Goal: Task Accomplishment & Management: Use online tool/utility

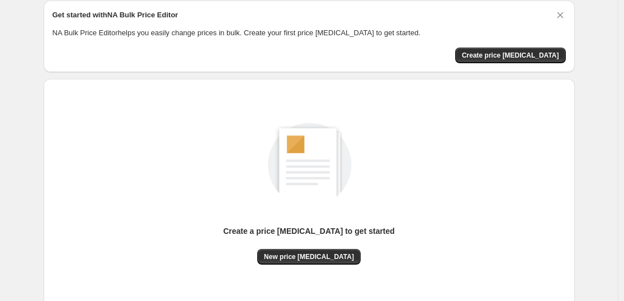
scroll to position [118, 0]
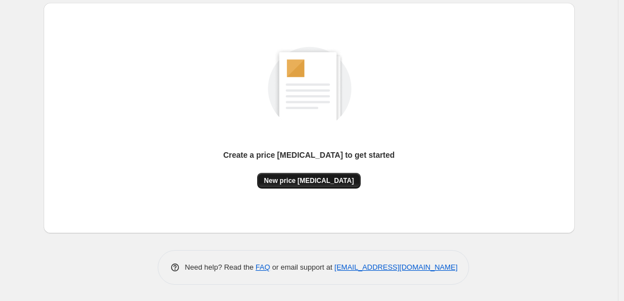
click at [319, 176] on button "New price change job" at bounding box center [308, 181] width 103 height 16
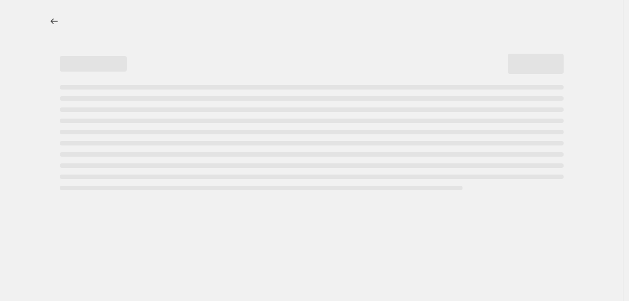
select select "percentage"
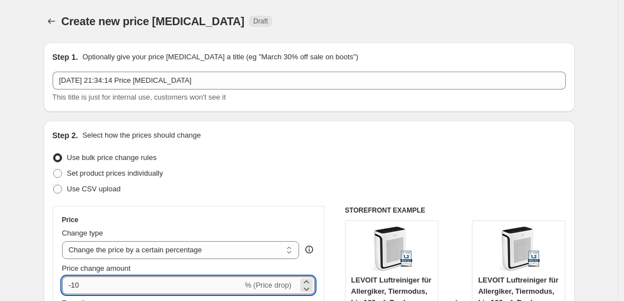
click at [164, 288] on input "-10" at bounding box center [152, 285] width 181 height 18
type input "-1"
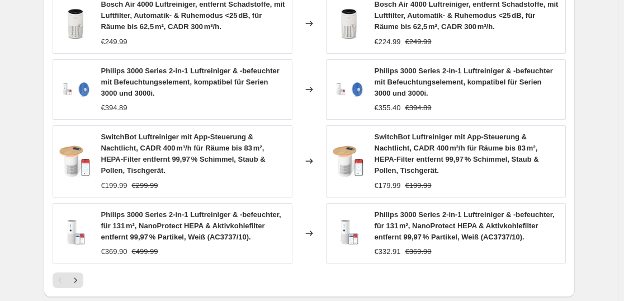
scroll to position [913, 0]
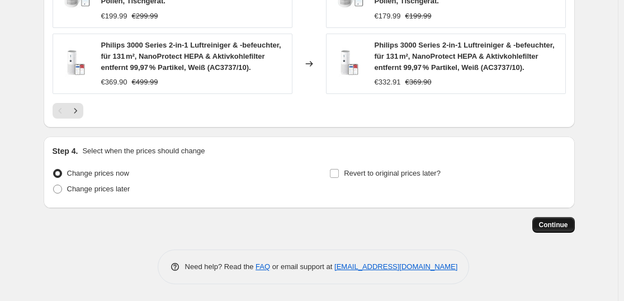
type input "-35"
click at [541, 226] on button "Continue" at bounding box center [553, 225] width 42 height 16
click at [571, 217] on button "Continue" at bounding box center [553, 225] width 42 height 16
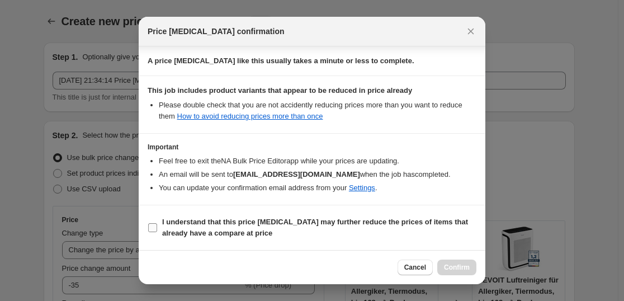
scroll to position [170, 0]
click at [299, 226] on span "I understand that this price change job may further reduce the prices of items …" at bounding box center [319, 227] width 314 height 22
click at [157, 226] on input "I understand that this price change job may further reduce the prices of items …" at bounding box center [152, 227] width 9 height 9
checkbox input "true"
click at [452, 269] on span "Confirm" at bounding box center [457, 267] width 26 height 9
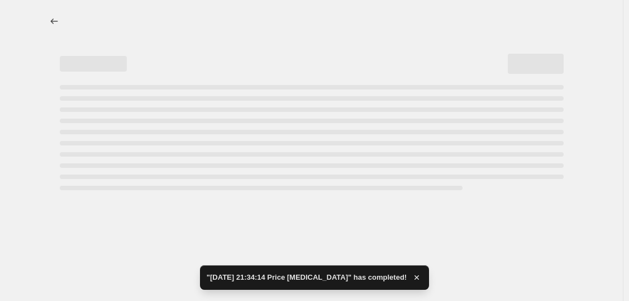
select select "percentage"
